Goal: Task Accomplishment & Management: Use online tool/utility

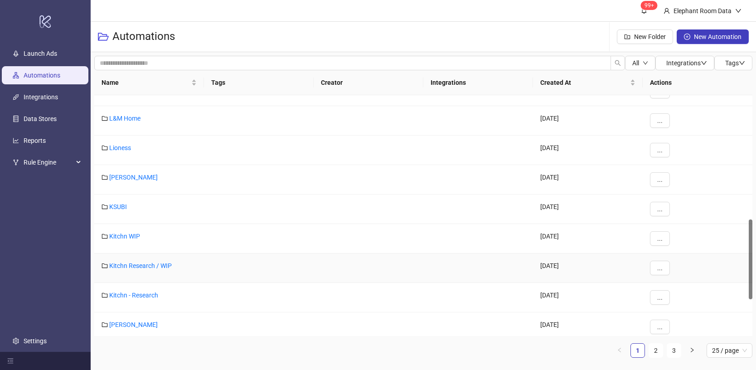
scroll to position [386, 0]
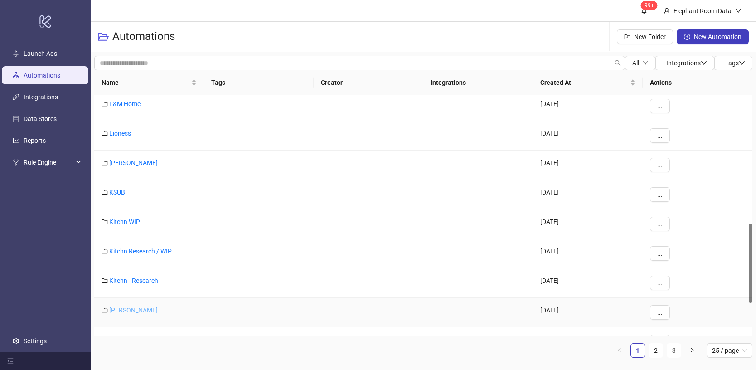
click at [130, 306] on link "[PERSON_NAME]" at bounding box center [133, 309] width 48 height 7
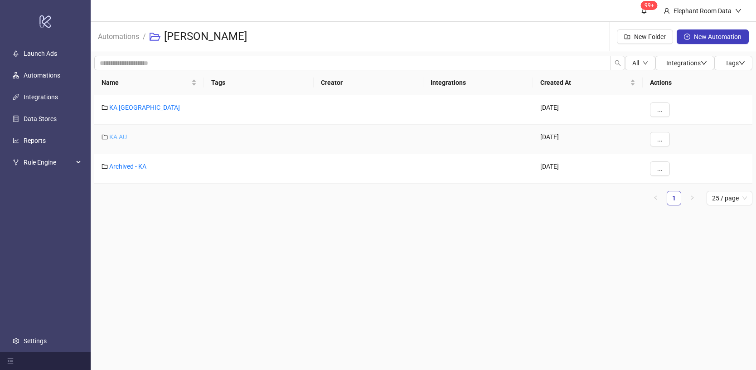
click at [121, 137] on link "KA AU" at bounding box center [118, 136] width 18 height 7
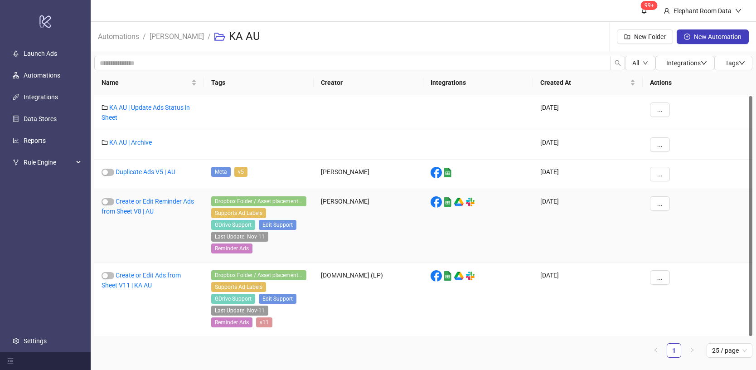
scroll to position [1, 0]
click at [166, 275] on link "Create or Edit Ads from Sheet V11 | KA AU" at bounding box center [140, 278] width 79 height 17
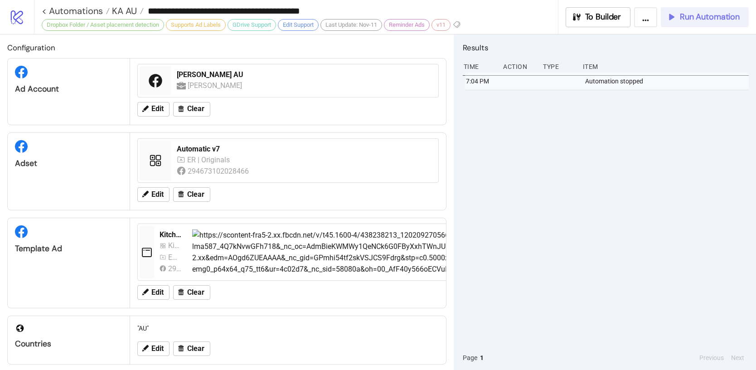
click at [690, 23] on button "Run Automation" at bounding box center [705, 17] width 88 height 20
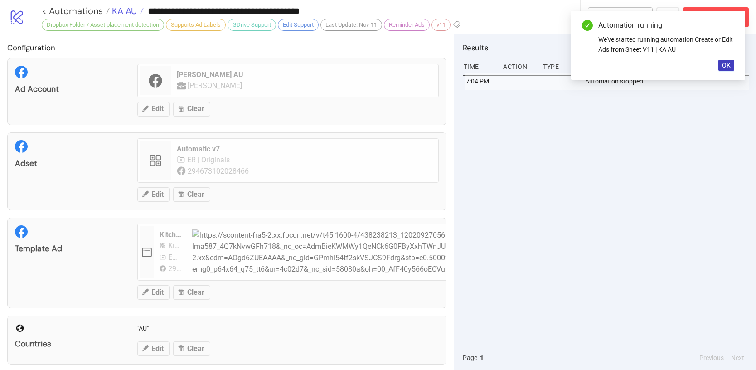
click at [129, 11] on span "KA AU" at bounding box center [123, 11] width 27 height 12
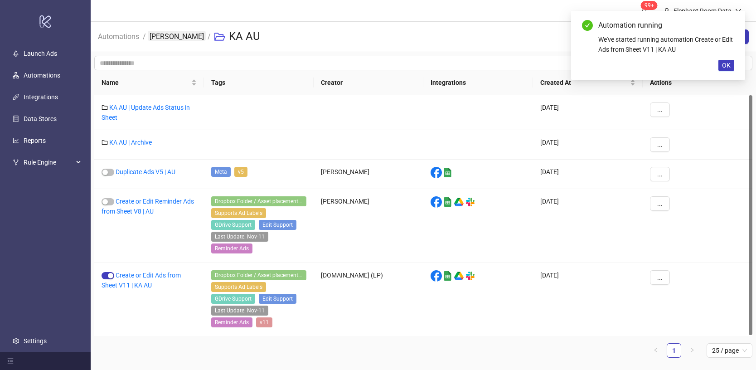
click at [168, 38] on link "[PERSON_NAME]" at bounding box center [177, 36] width 58 height 10
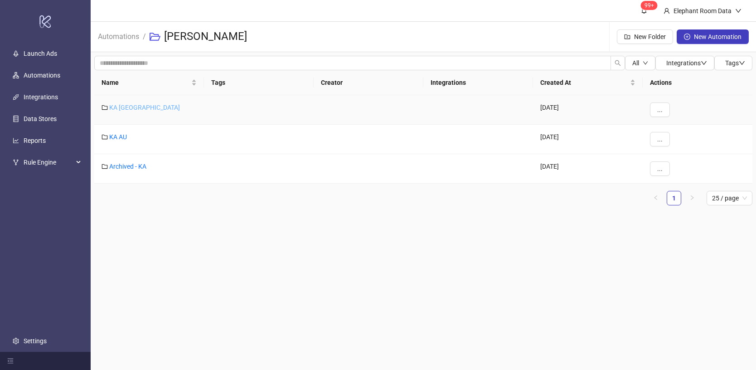
click at [120, 108] on link "KA [GEOGRAPHIC_DATA]" at bounding box center [144, 107] width 71 height 7
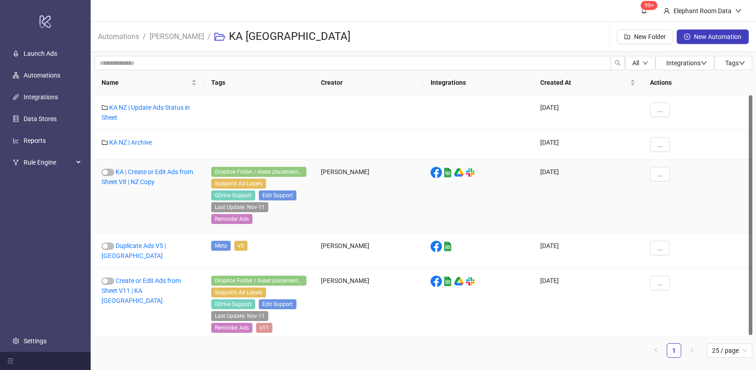
scroll to position [1, 0]
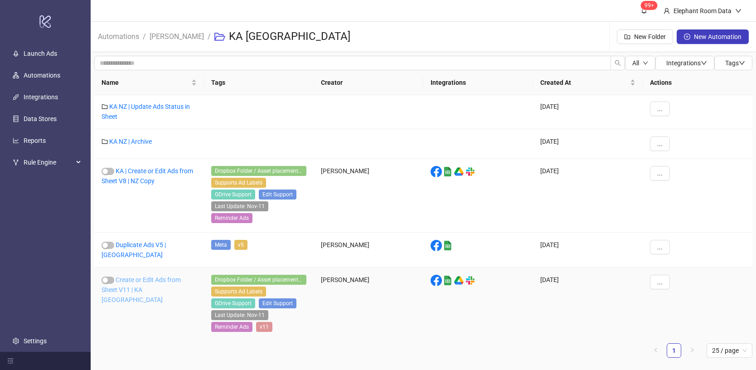
click at [164, 277] on link "Create or Edit Ads from Sheet V11 | KA [GEOGRAPHIC_DATA]" at bounding box center [140, 289] width 79 height 27
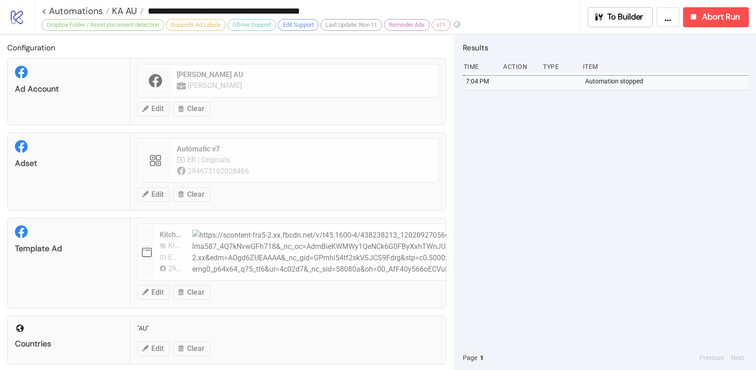
type input "**********"
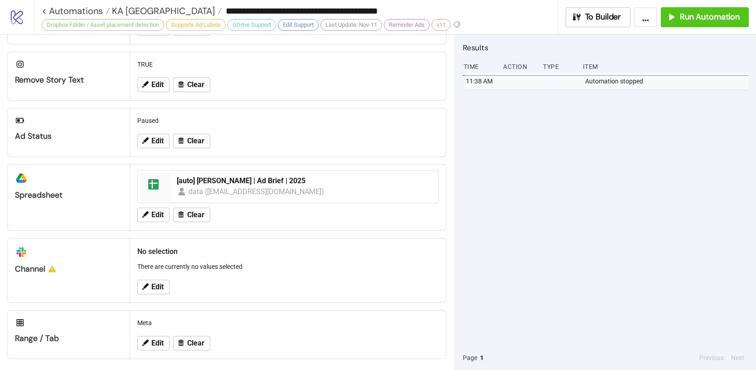
scroll to position [358, 0]
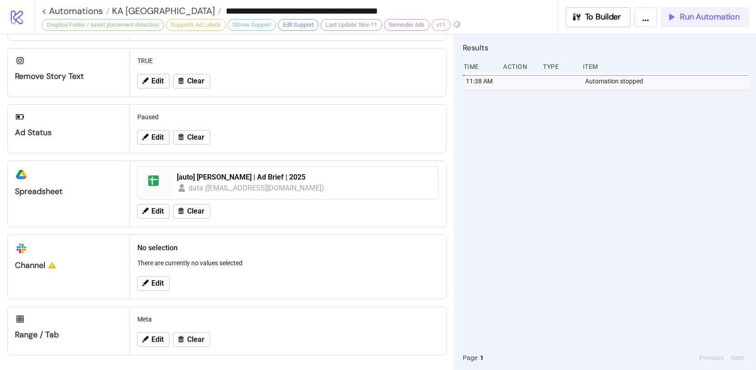
click at [690, 16] on span "Run Automation" at bounding box center [710, 17] width 60 height 10
